Goal: Find specific page/section: Find specific page/section

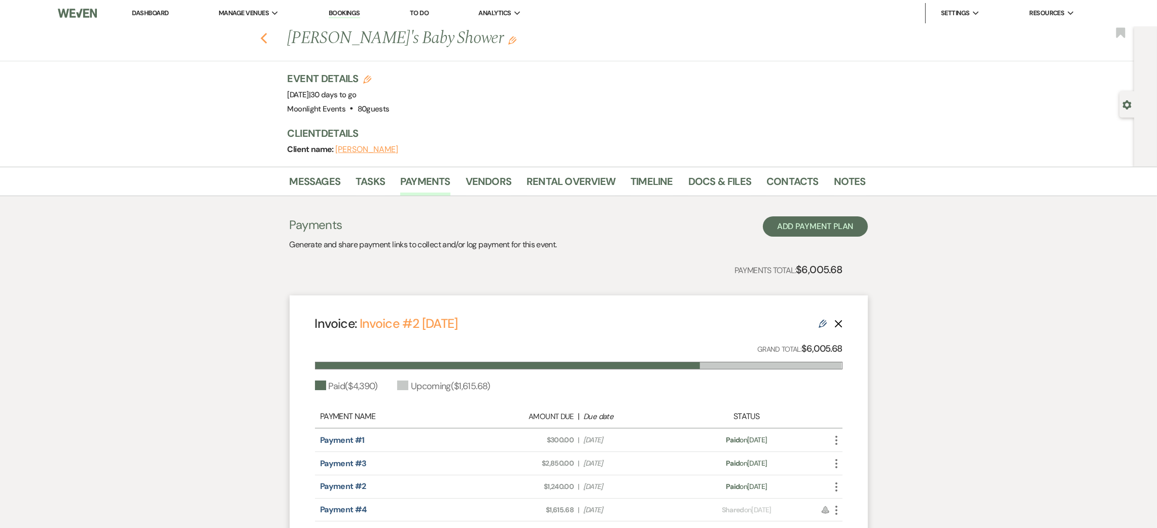
click at [268, 37] on icon "Previous" at bounding box center [264, 38] width 8 height 12
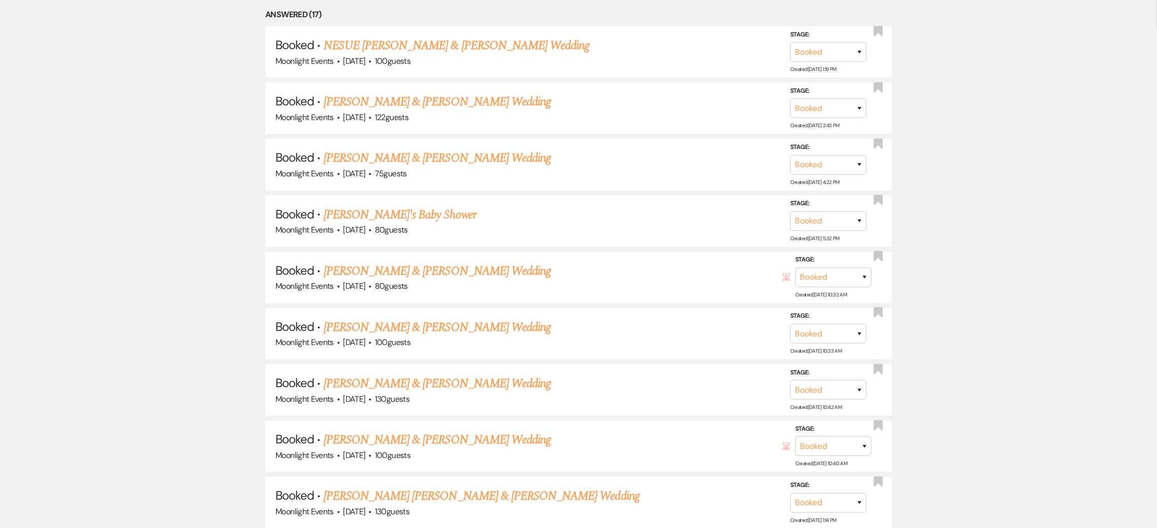
scroll to position [912, 0]
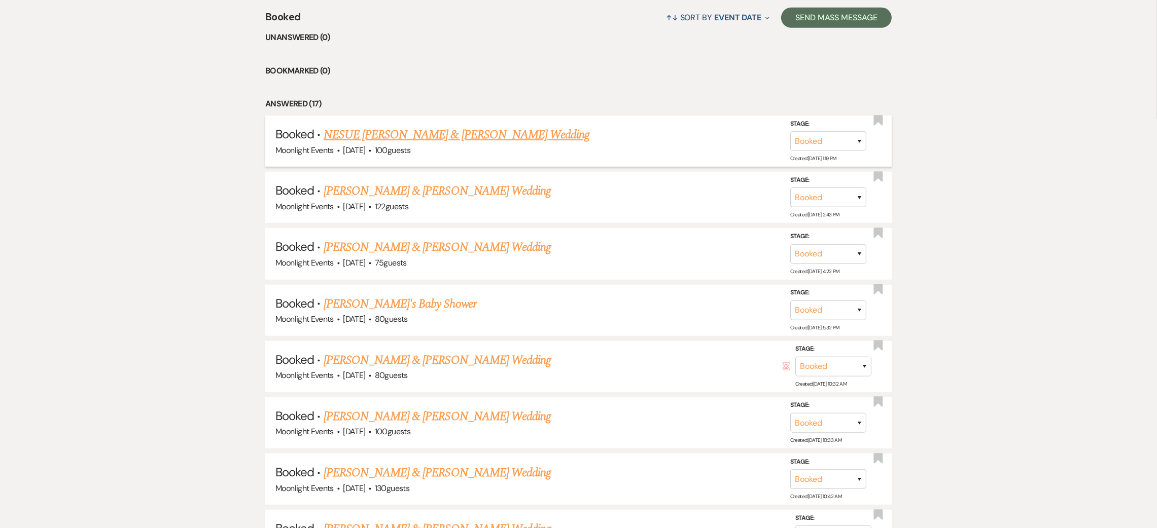
click at [449, 136] on link "NESUE [PERSON_NAME] & [PERSON_NAME] Wedding" at bounding box center [456, 135] width 266 height 18
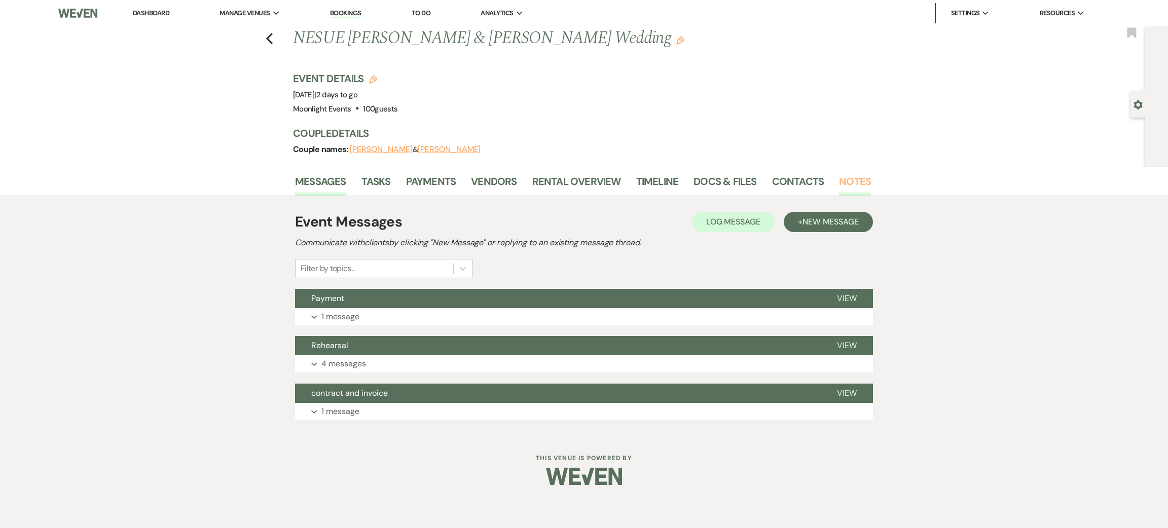
click at [842, 181] on link "Notes" at bounding box center [855, 184] width 32 height 22
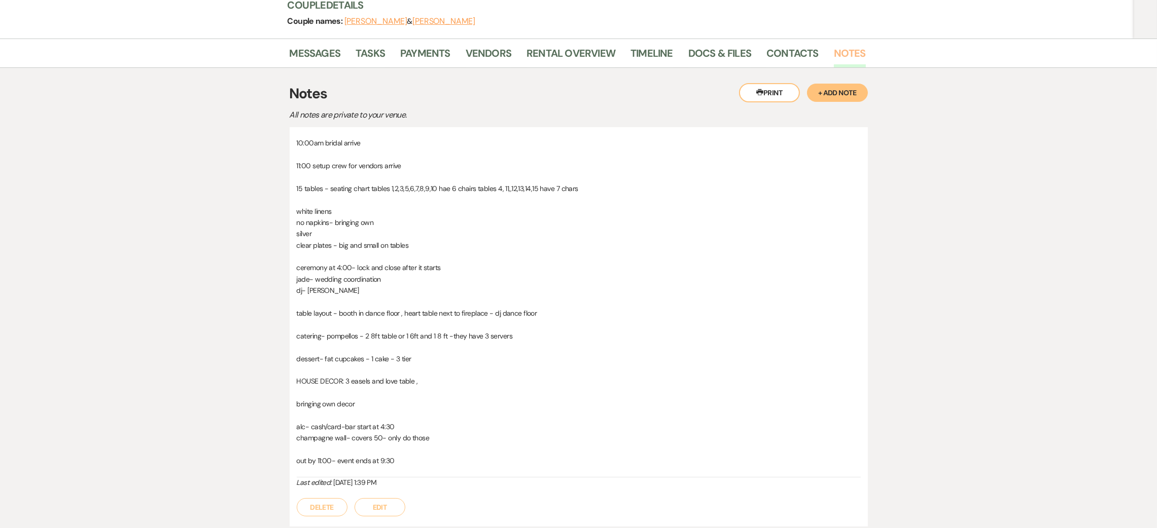
scroll to position [152, 0]
